Goal: Task Accomplishment & Management: Manage account settings

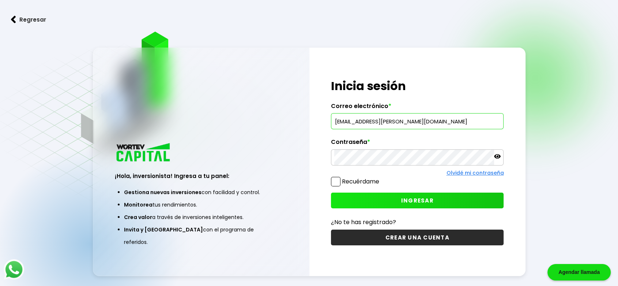
type input "[EMAIL_ADDRESS][PERSON_NAME][DOMAIN_NAME]"
click at [496, 154] on icon at bounding box center [497, 156] width 7 height 7
click at [441, 200] on button "INGRESAR" at bounding box center [417, 200] width 173 height 16
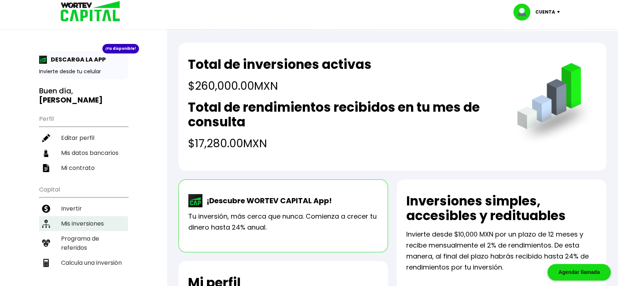
click at [75, 216] on li "Mis inversiones" at bounding box center [83, 223] width 89 height 15
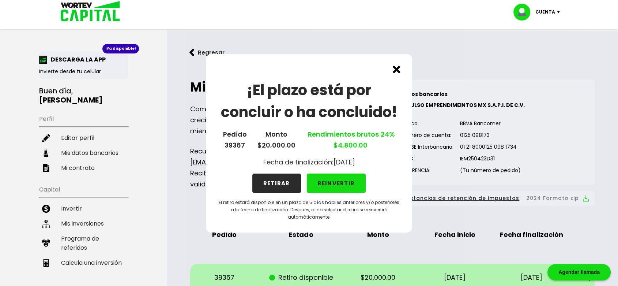
click at [285, 183] on button "RETIRAR" at bounding box center [276, 182] width 49 height 19
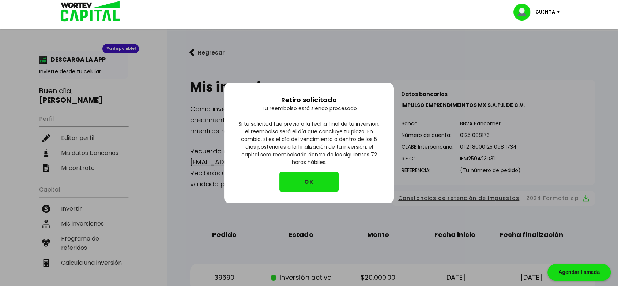
click at [317, 184] on button "OK" at bounding box center [308, 181] width 59 height 19
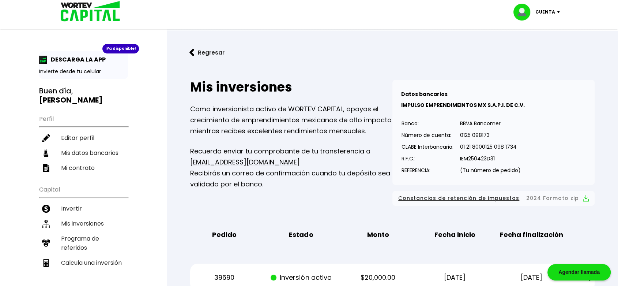
click at [545, 12] on p "Cuenta" at bounding box center [545, 12] width 20 height 11
click at [535, 48] on li "Cerrar sesión" at bounding box center [537, 48] width 58 height 15
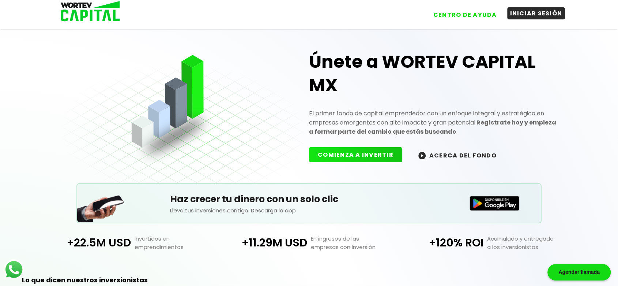
click at [526, 16] on button "INICIAR SESIÓN" at bounding box center [536, 13] width 58 height 12
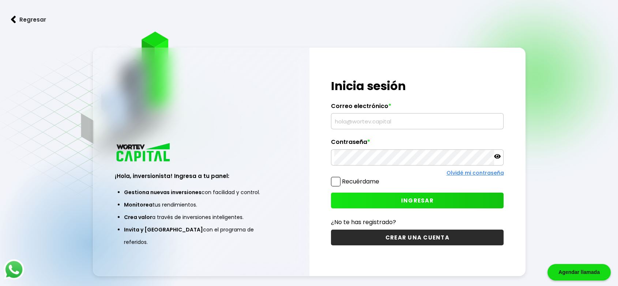
click at [23, 23] on button "Regresar" at bounding box center [28, 19] width 57 height 19
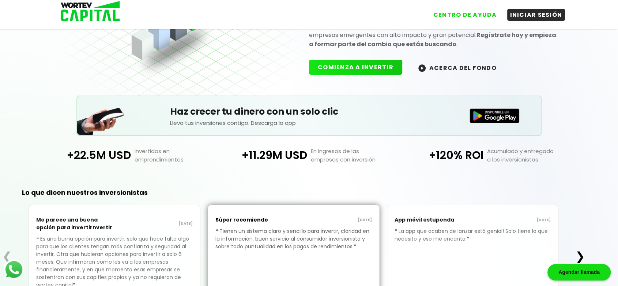
scroll to position [149, 0]
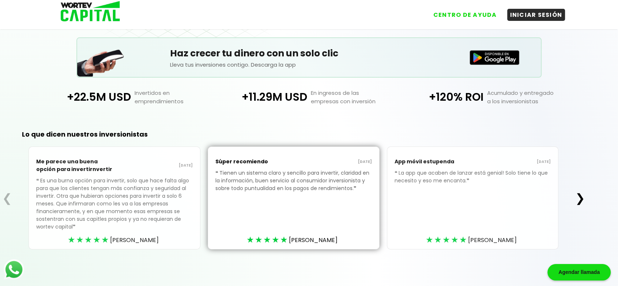
click at [585, 193] on button "❯" at bounding box center [580, 197] width 14 height 15
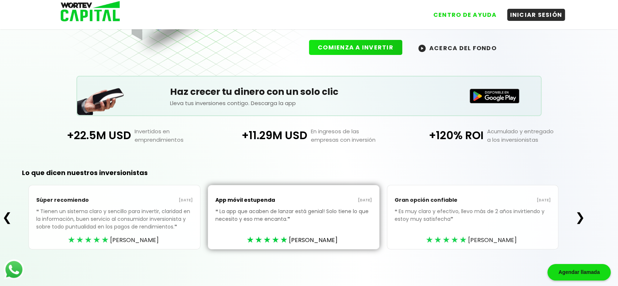
scroll to position [108, 0]
click at [581, 213] on button "❯" at bounding box center [580, 216] width 14 height 15
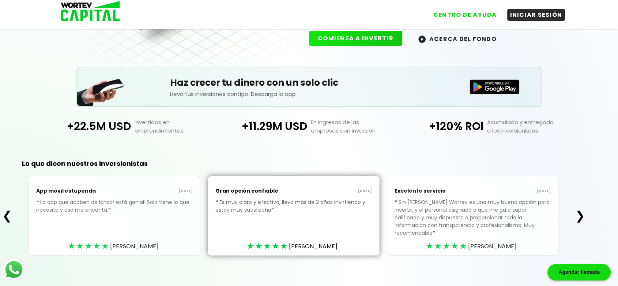
click at [581, 213] on button "❯" at bounding box center [580, 215] width 14 height 15
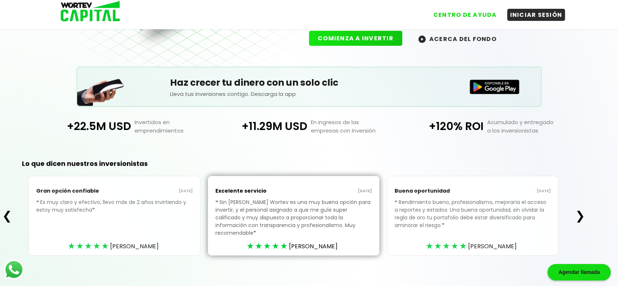
scroll to position [0, 0]
